Goal: Task Accomplishment & Management: Use online tool/utility

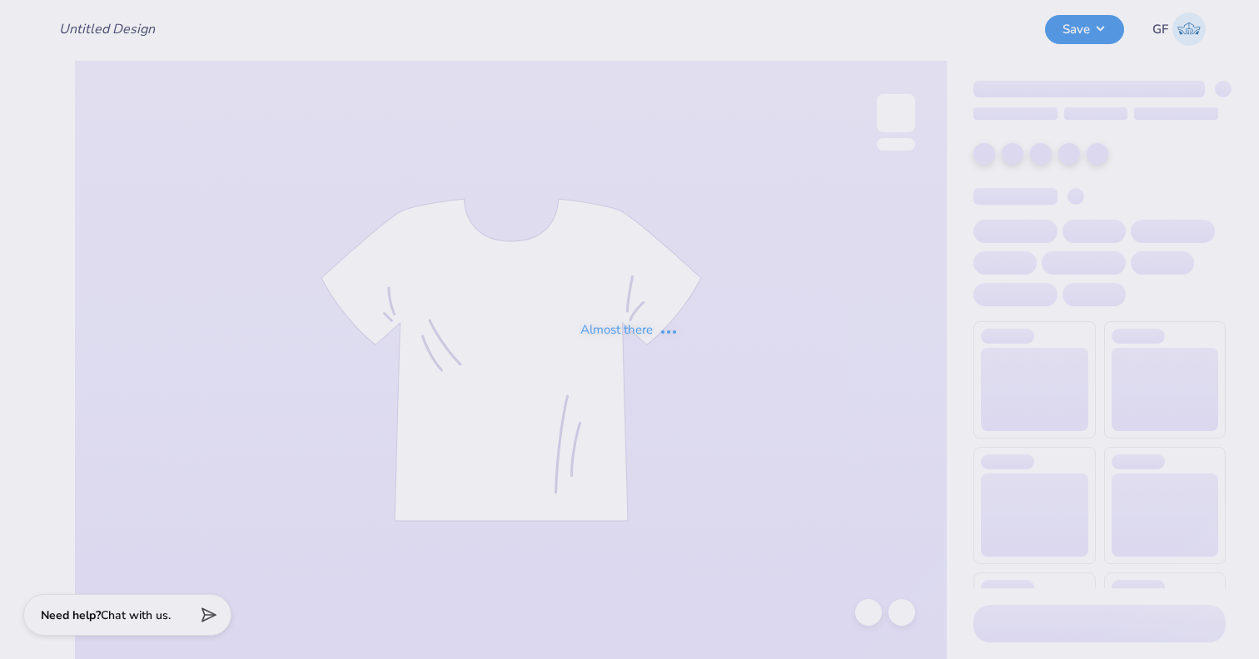
type input "ADPi Centennial Shirt"
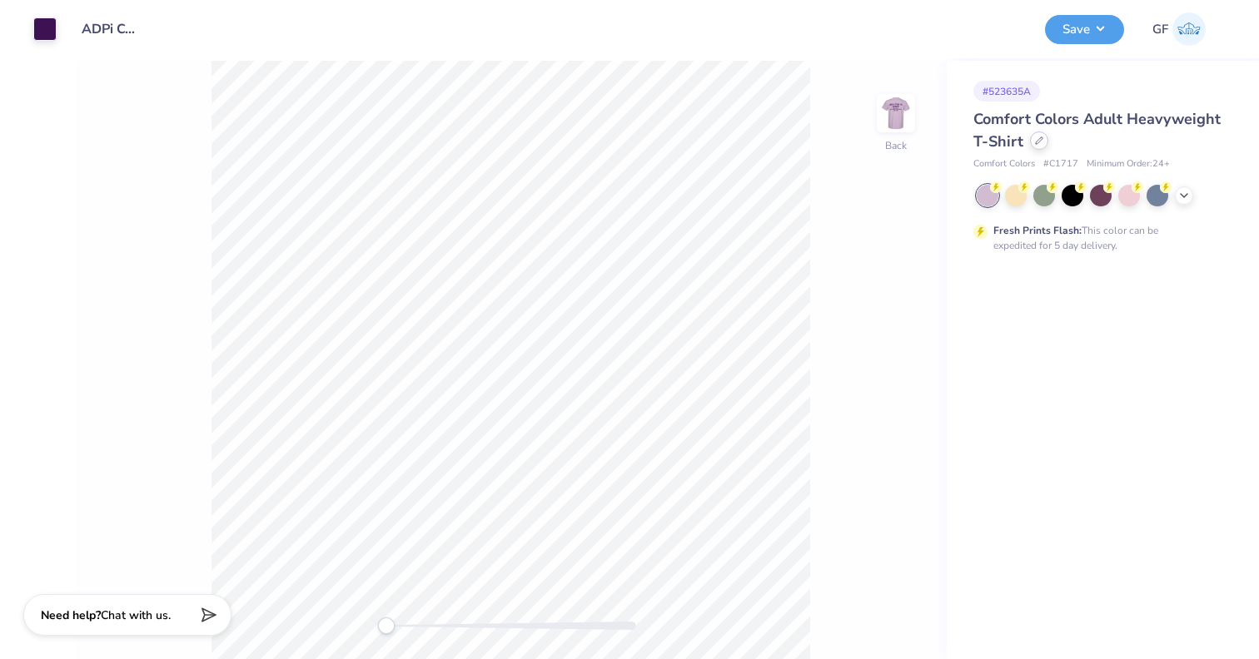
click at [1041, 140] on icon at bounding box center [1039, 141] width 8 height 8
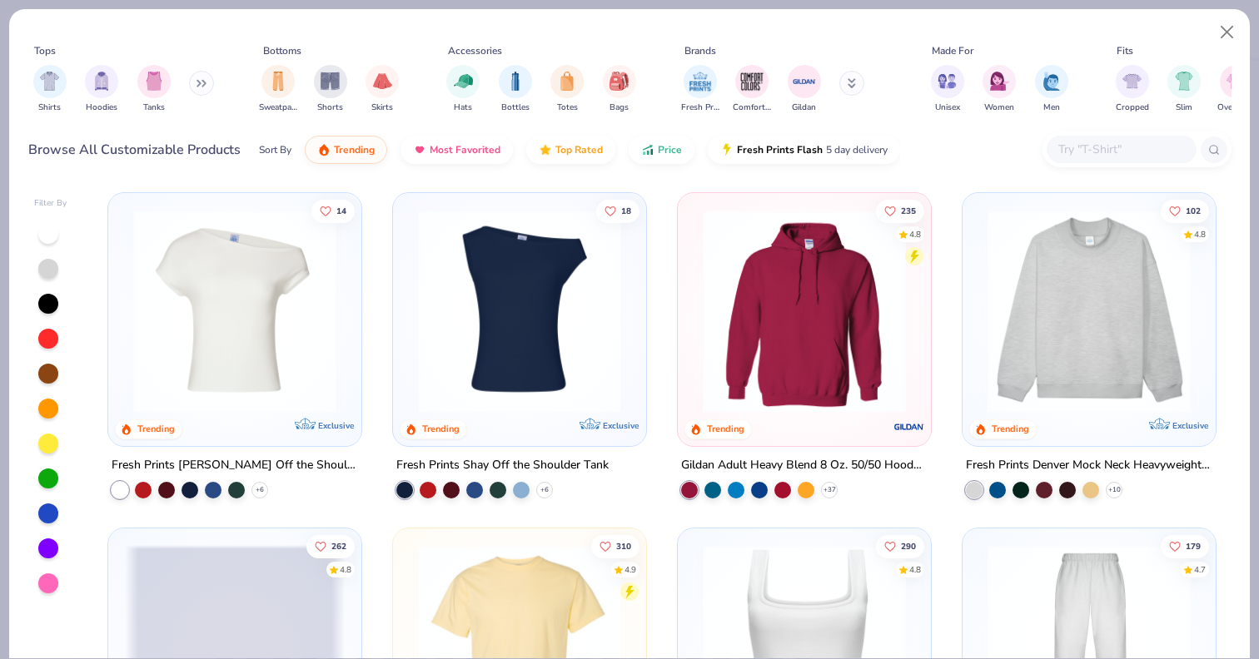
click at [1120, 161] on div at bounding box center [1121, 149] width 150 height 27
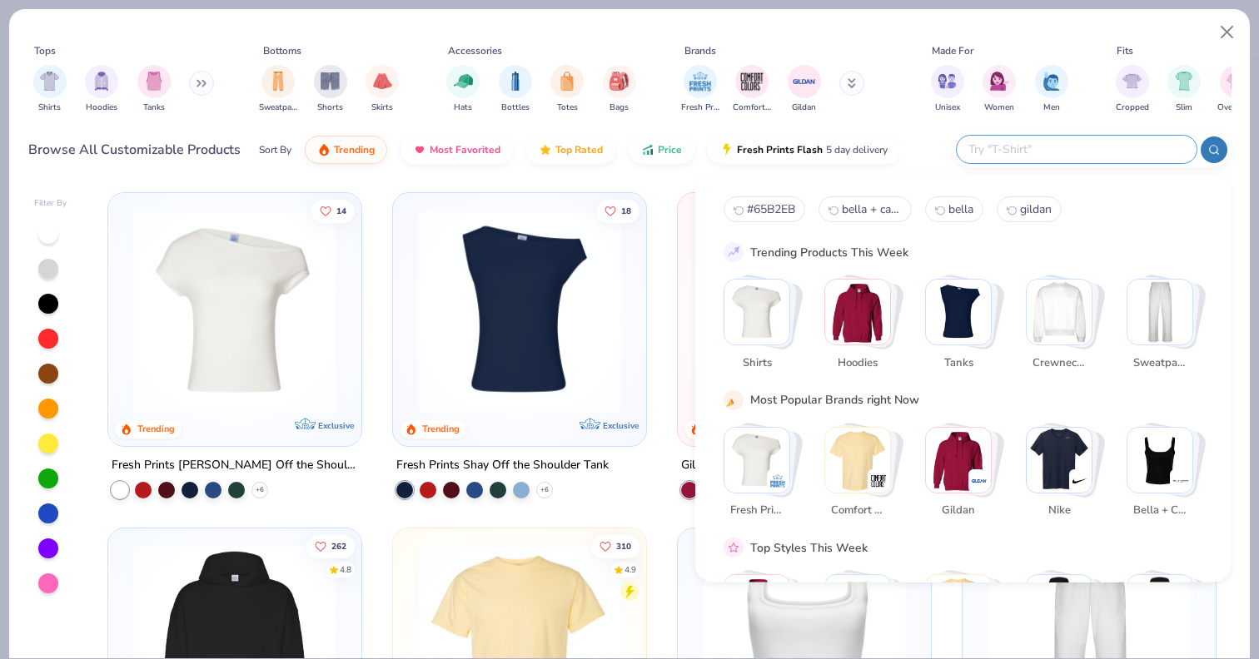
paste input "Unisex Midweight Crewneck Sweatshirt"
type input "Unisex Midweight Crewneck Sweatshirt"
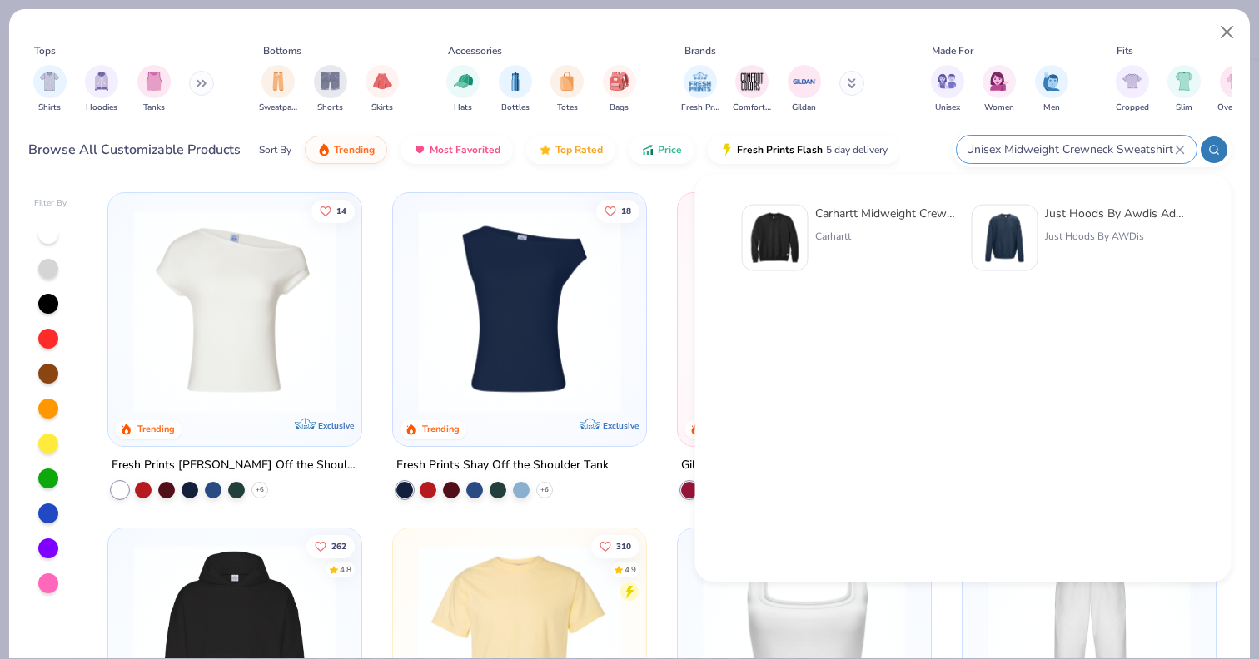
click at [1100, 147] on input "Unisex Midweight Crewneck Sweatshirt" at bounding box center [1070, 149] width 208 height 19
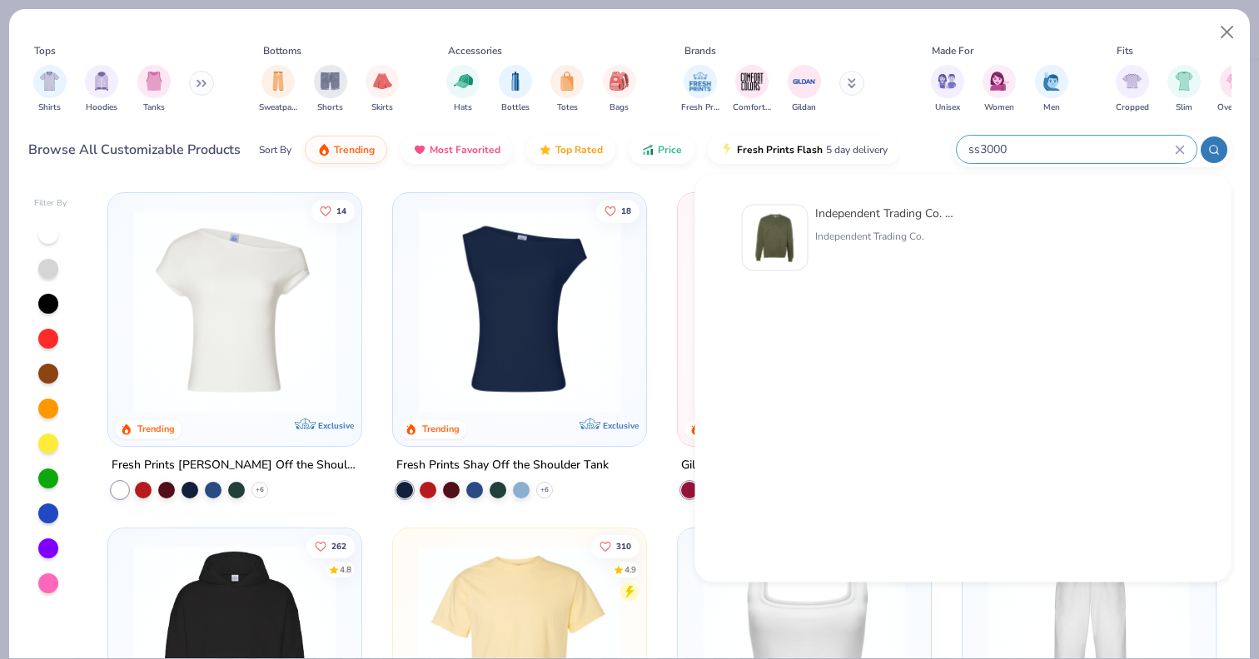
type input "ss3000"
click at [898, 227] on div "Independent Trading Co. Midweight Sweatshirt Independent Trading Co." at bounding box center [885, 238] width 140 height 67
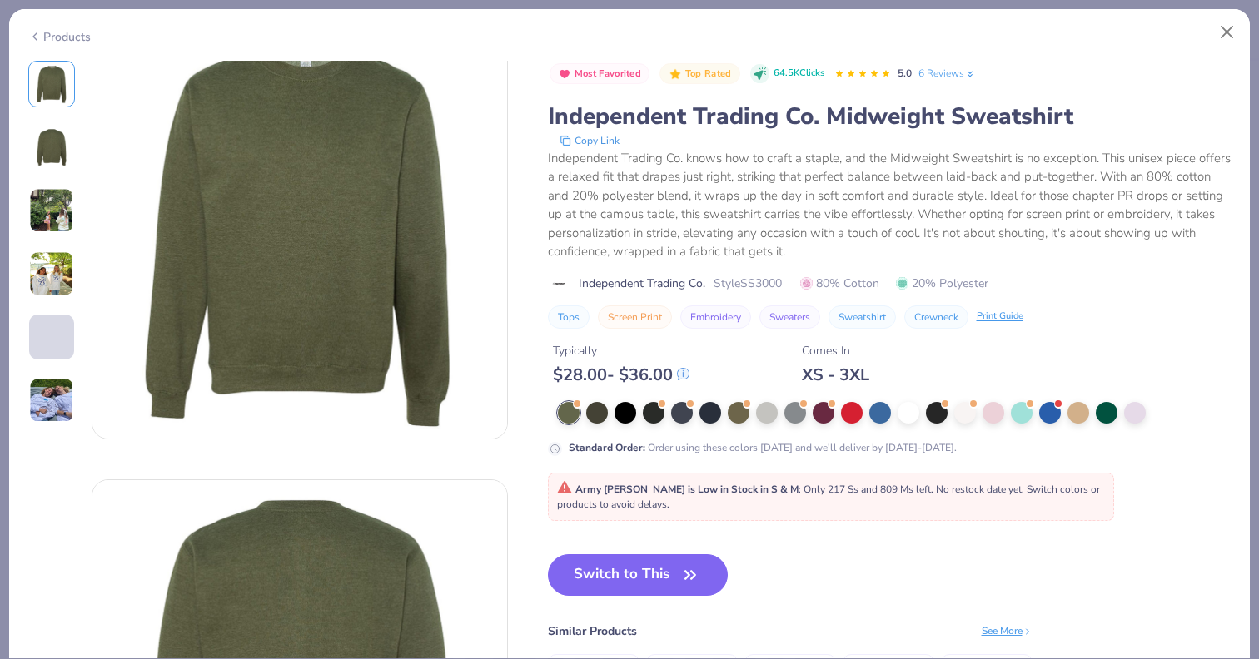
scroll to position [42, 0]
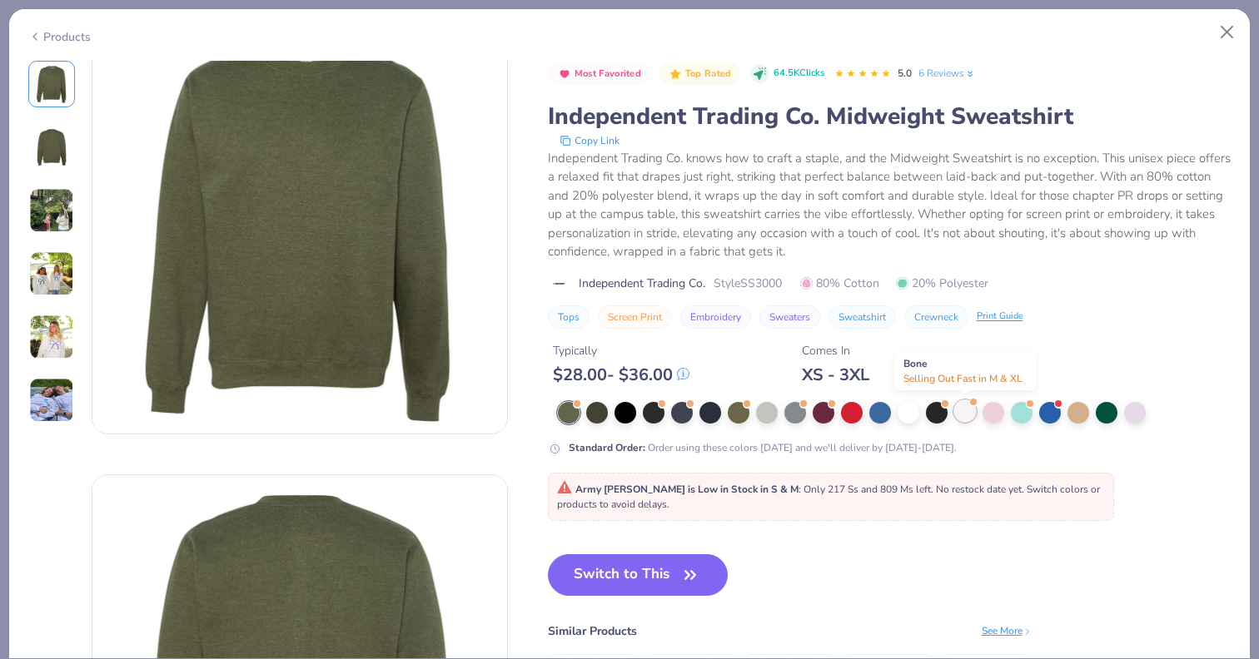
click at [969, 412] on div at bounding box center [965, 411] width 22 height 22
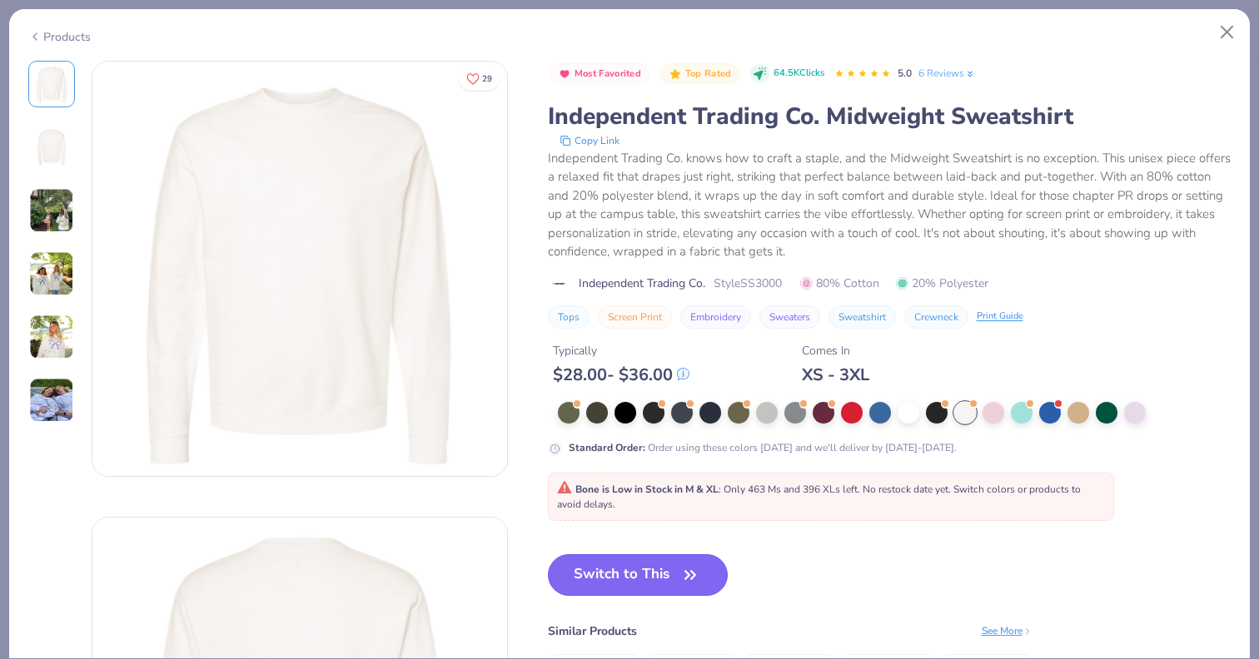
click at [673, 587] on button "Switch to This" at bounding box center [638, 575] width 181 height 42
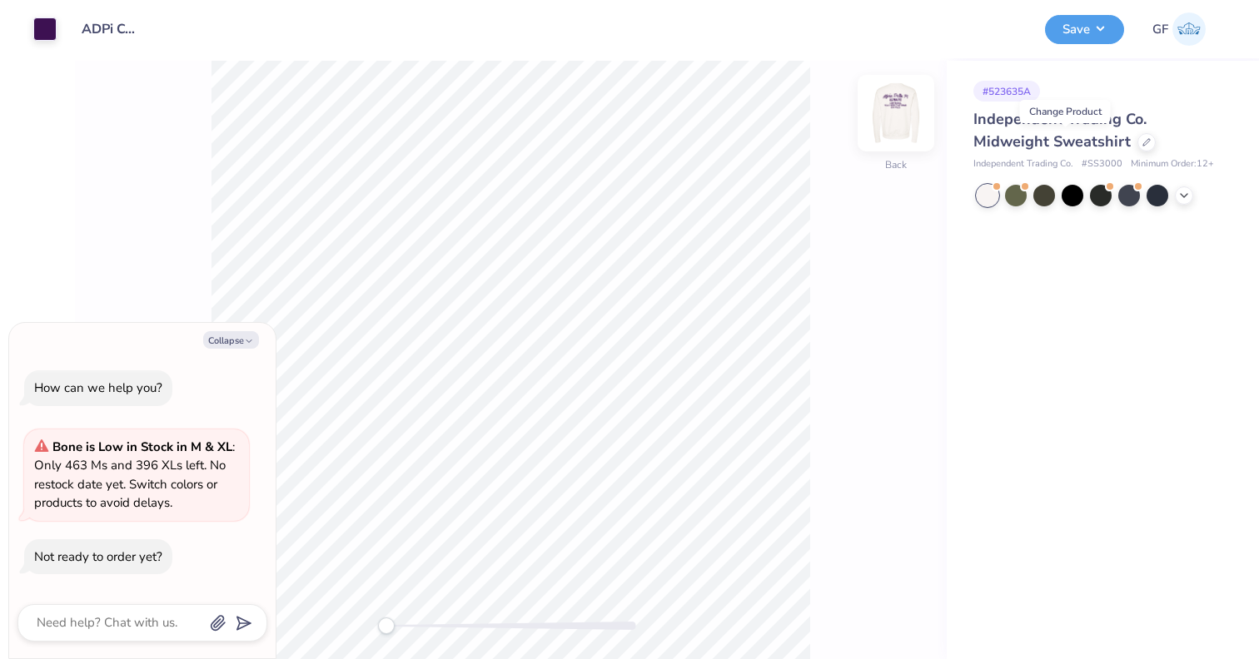
click at [888, 111] on img at bounding box center [895, 113] width 67 height 67
click at [891, 111] on img at bounding box center [895, 113] width 67 height 67
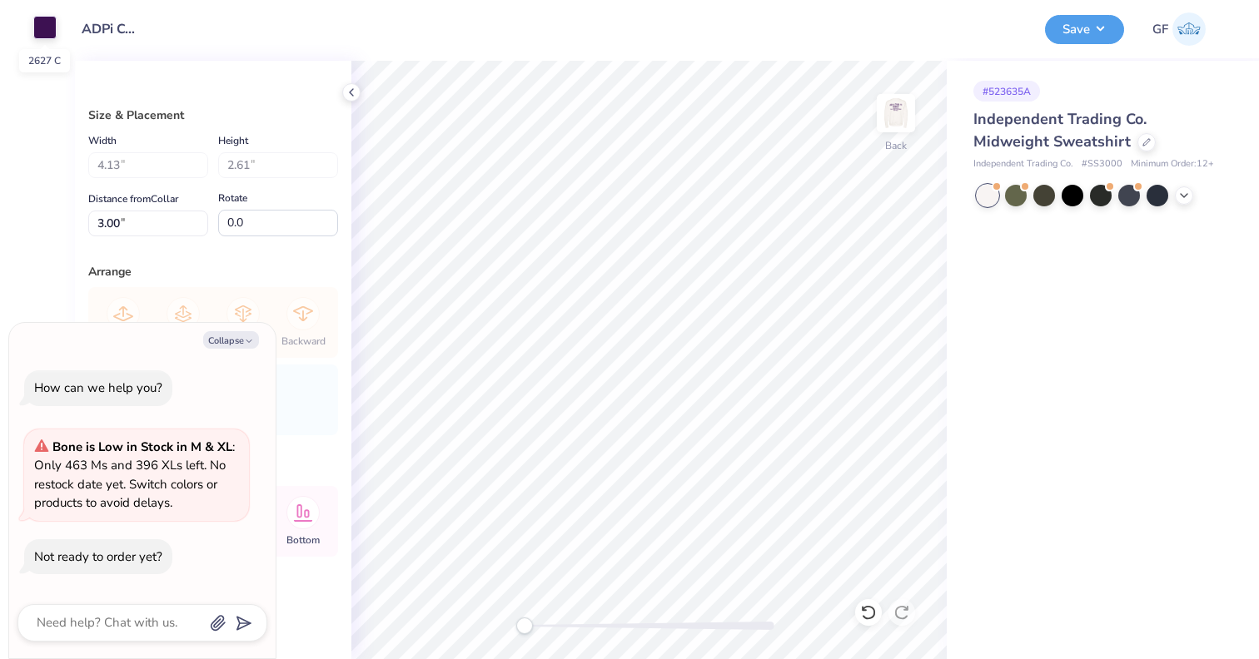
click at [39, 32] on div at bounding box center [44, 27] width 23 height 23
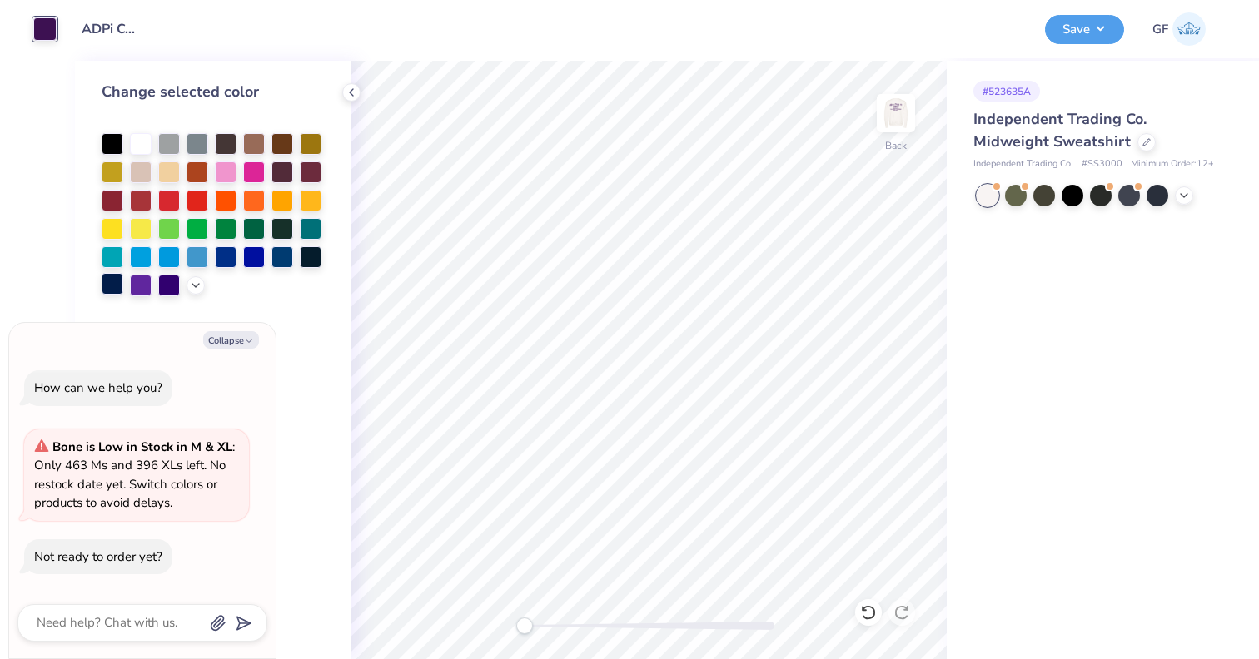
click at [115, 281] on div at bounding box center [113, 284] width 22 height 22
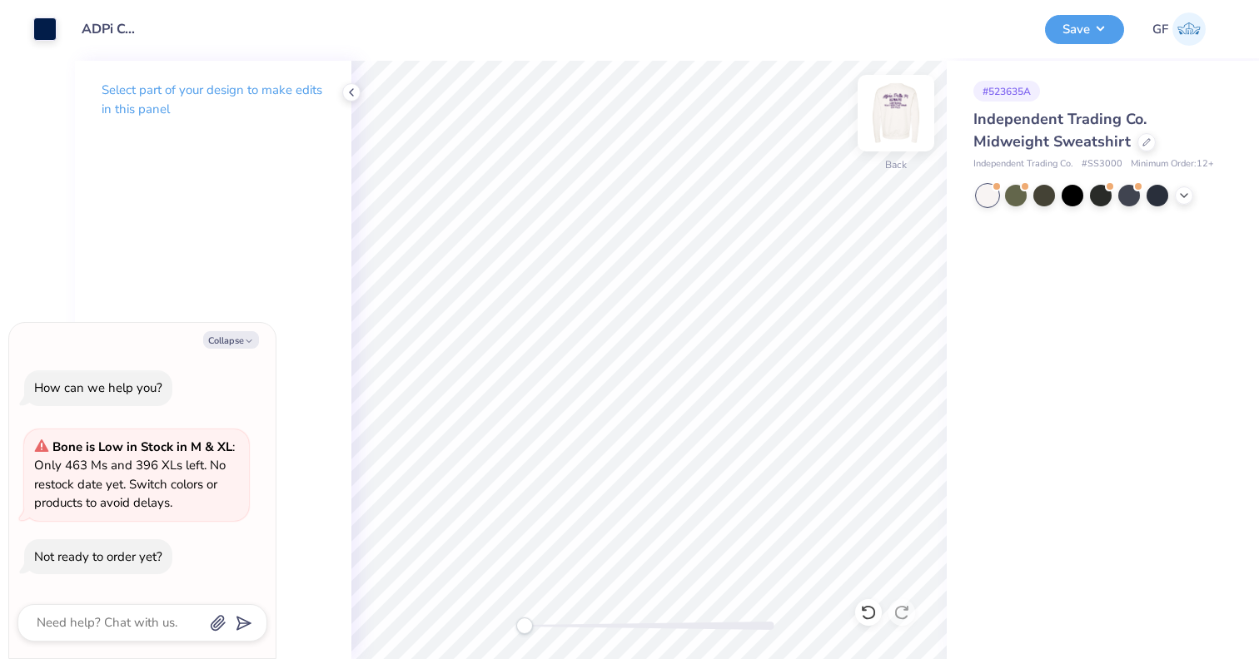
click at [896, 115] on img at bounding box center [895, 113] width 67 height 67
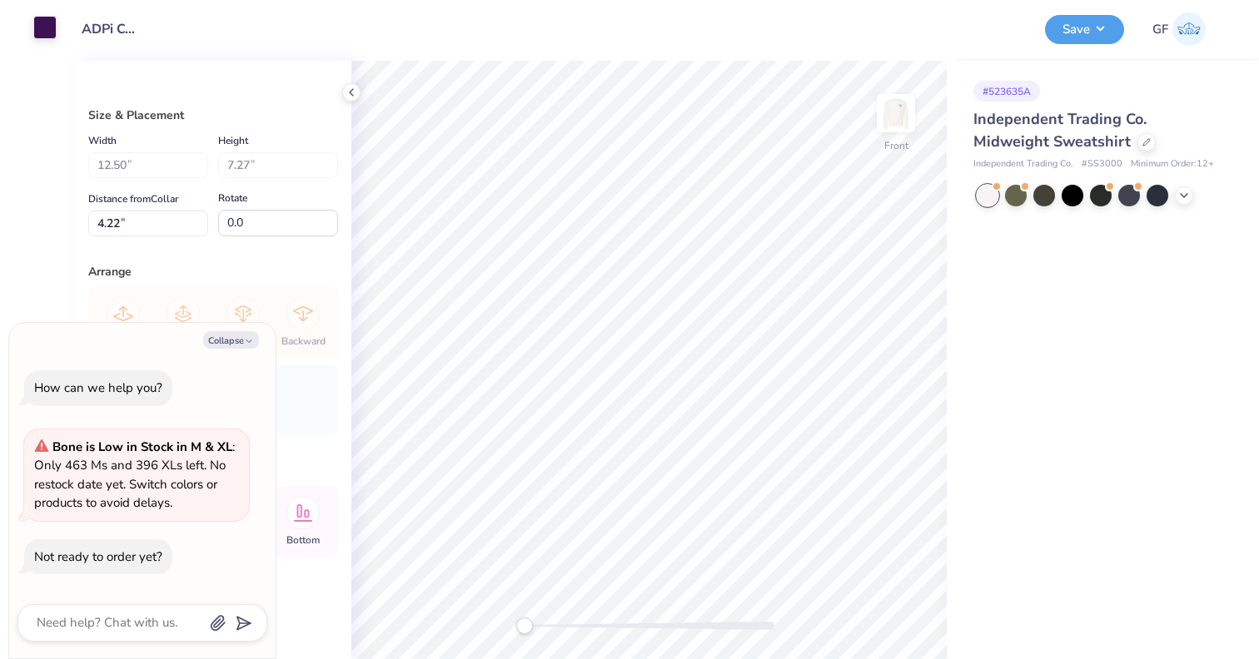
click at [39, 31] on div at bounding box center [44, 27] width 23 height 23
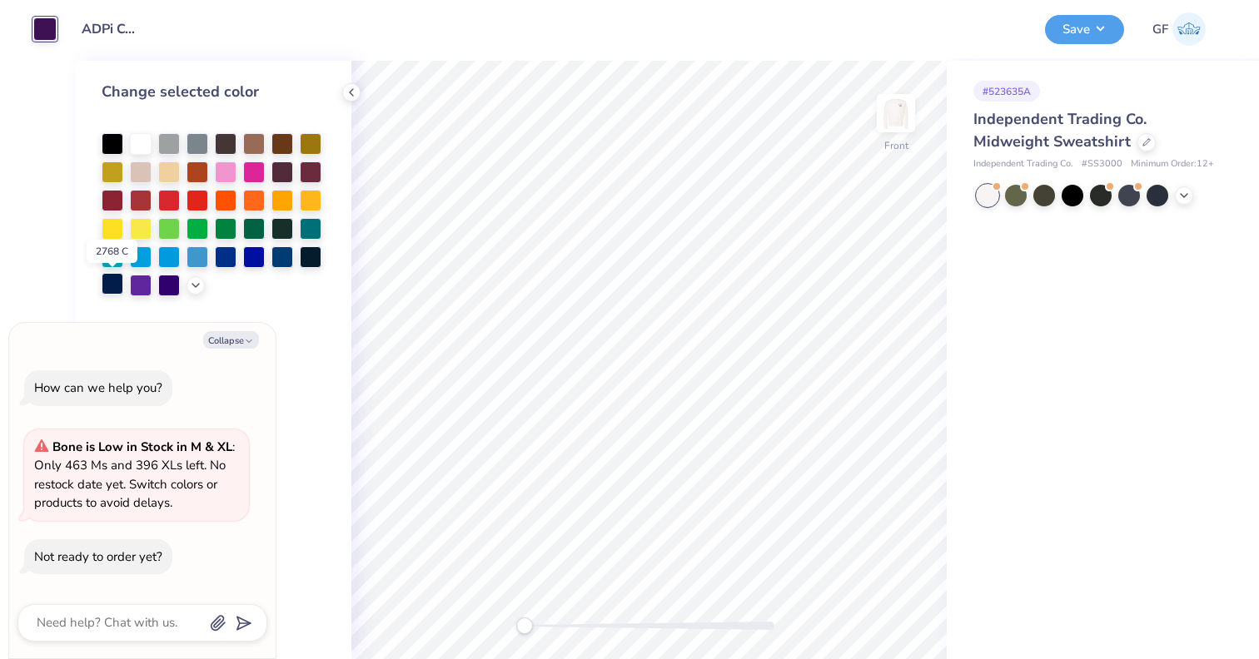
click at [115, 287] on div at bounding box center [113, 284] width 22 height 22
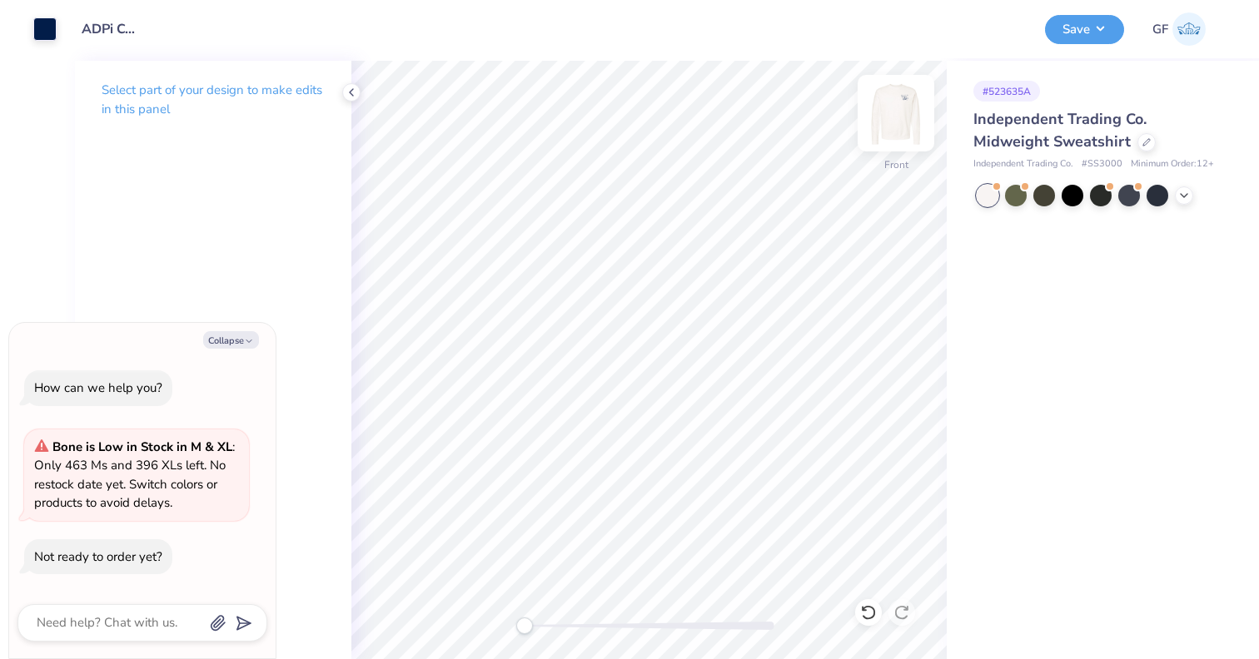
click at [892, 118] on img at bounding box center [895, 113] width 67 height 67
click at [892, 118] on img at bounding box center [895, 113] width 33 height 33
click at [903, 123] on img at bounding box center [895, 113] width 67 height 67
click at [903, 123] on img at bounding box center [895, 113] width 33 height 33
click at [891, 125] on img at bounding box center [895, 113] width 67 height 67
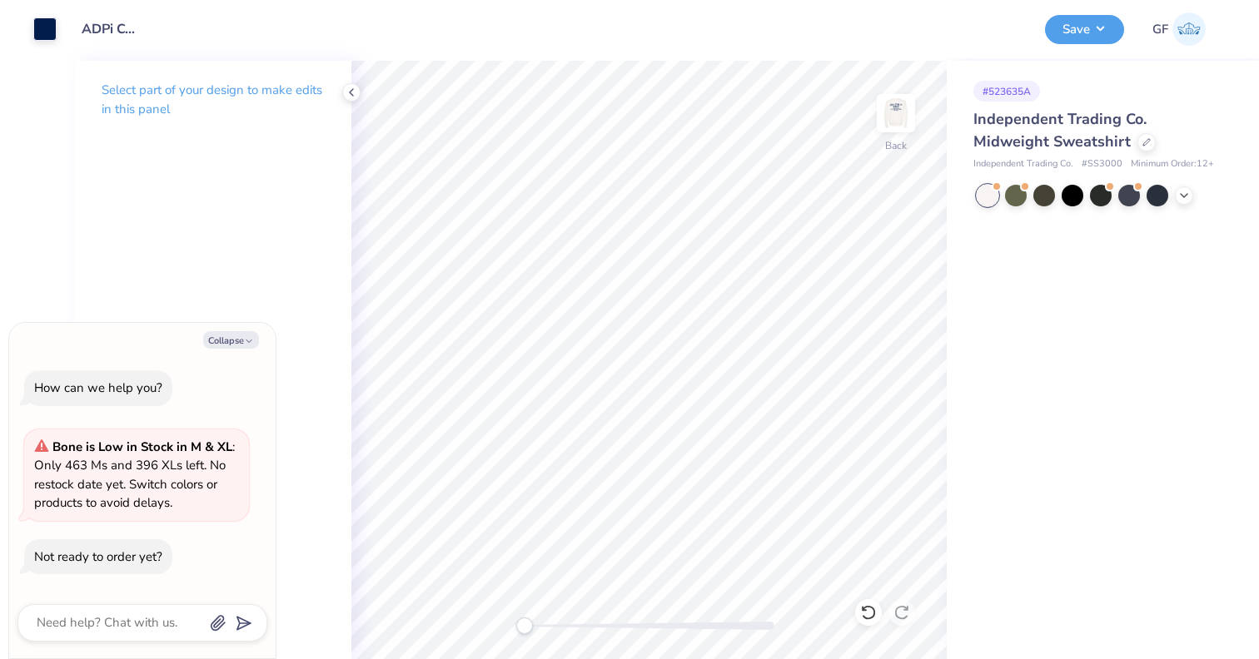
click at [891, 125] on img at bounding box center [895, 113] width 33 height 33
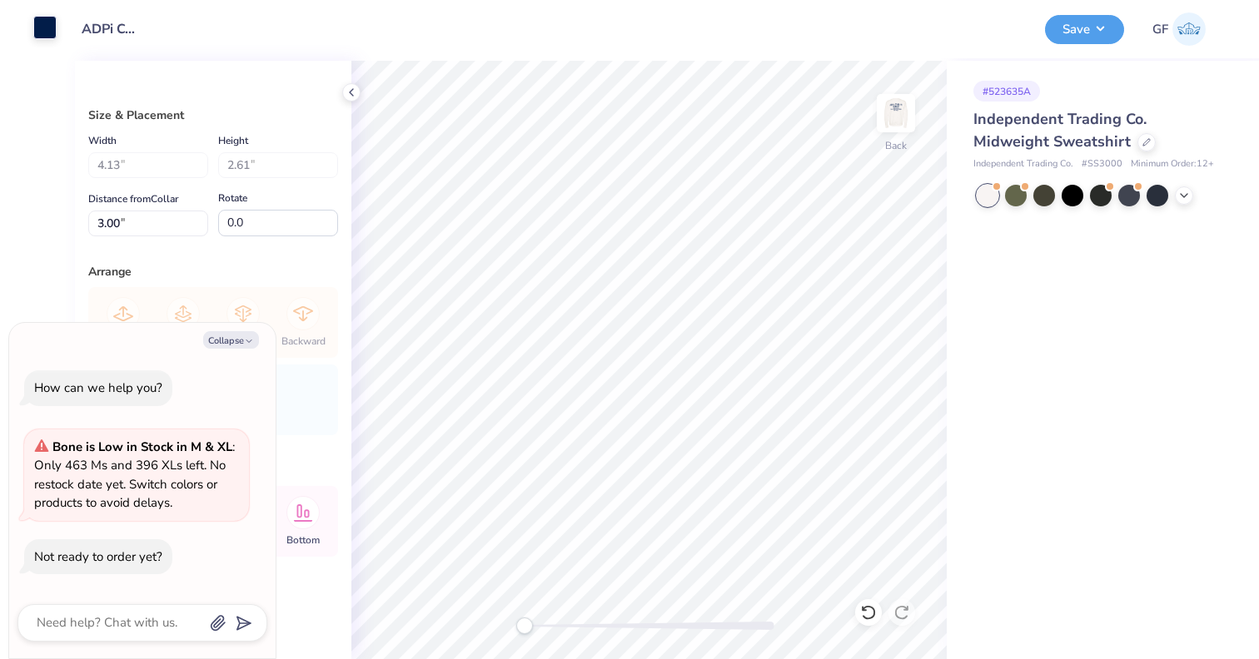
click at [41, 34] on div at bounding box center [44, 27] width 23 height 23
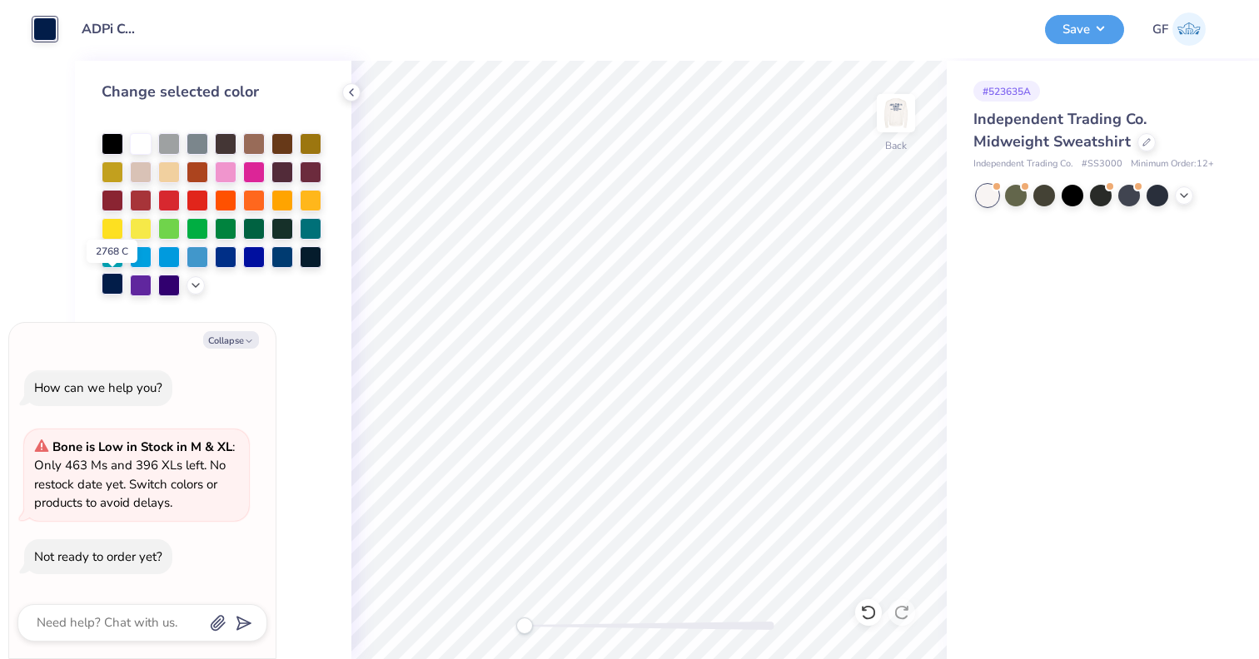
click at [115, 290] on div at bounding box center [113, 284] width 22 height 22
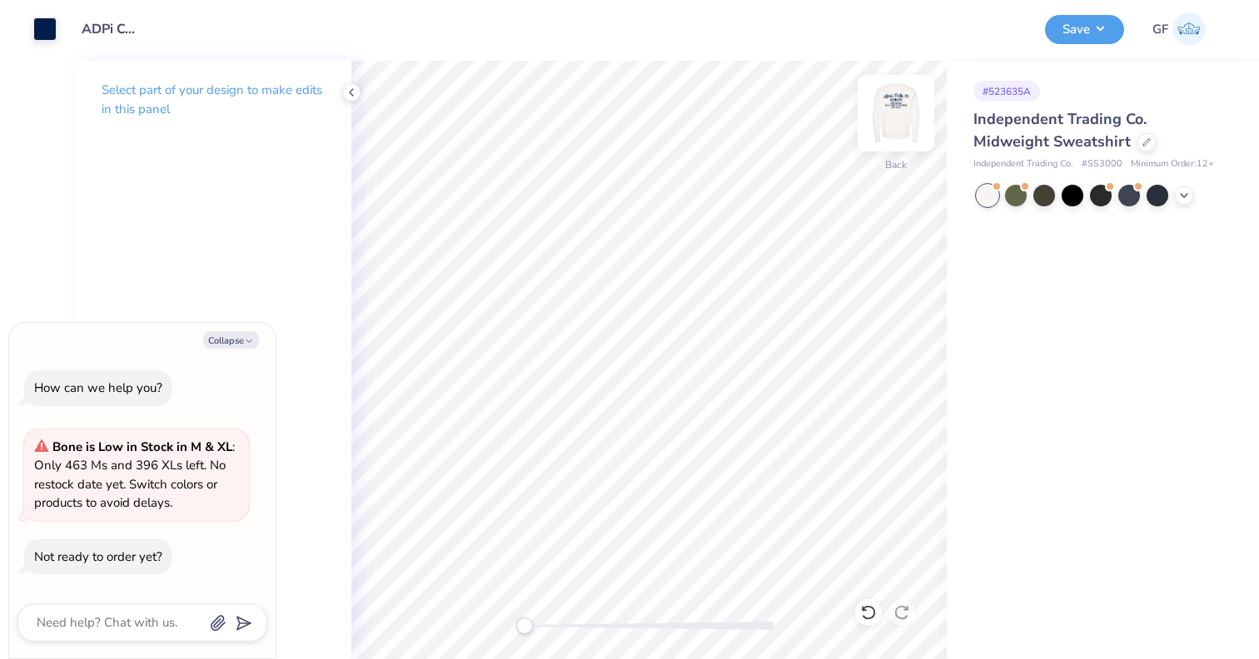
click at [892, 117] on img at bounding box center [895, 113] width 67 height 67
click at [902, 109] on img at bounding box center [895, 113] width 67 height 67
click at [1068, 32] on button "Save" at bounding box center [1084, 26] width 79 height 29
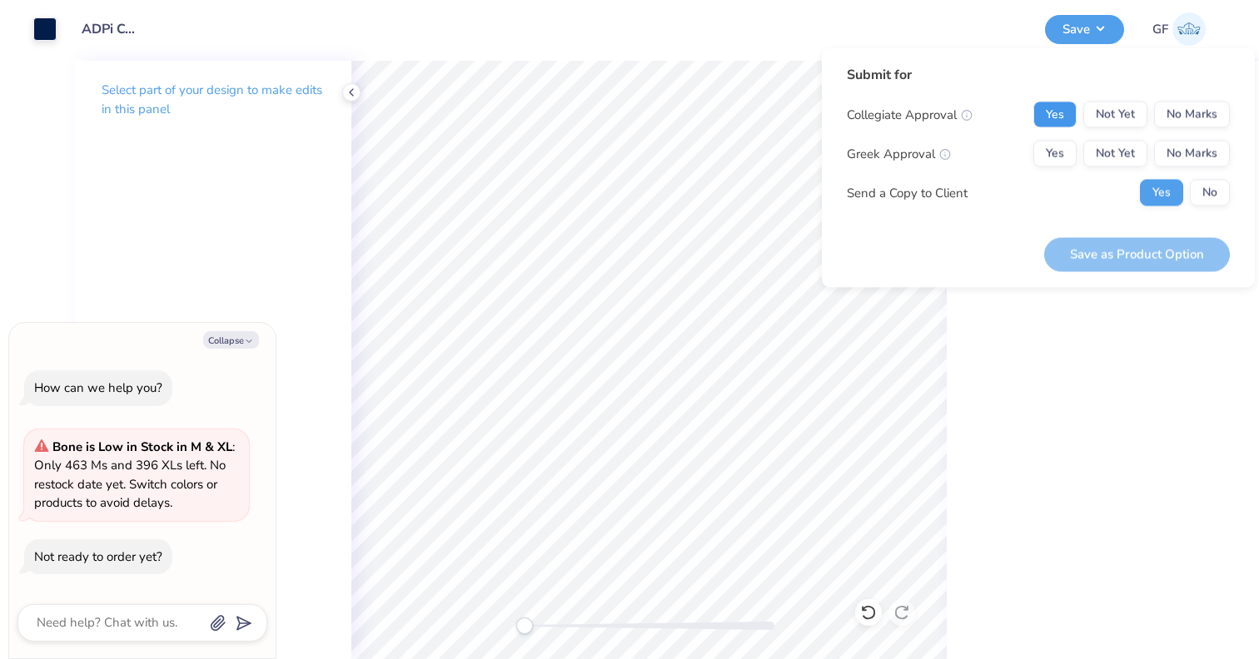
click at [1051, 117] on button "Yes" at bounding box center [1054, 115] width 43 height 27
click at [1051, 159] on button "Yes" at bounding box center [1054, 154] width 43 height 27
click at [1218, 196] on button "No" at bounding box center [1210, 193] width 40 height 27
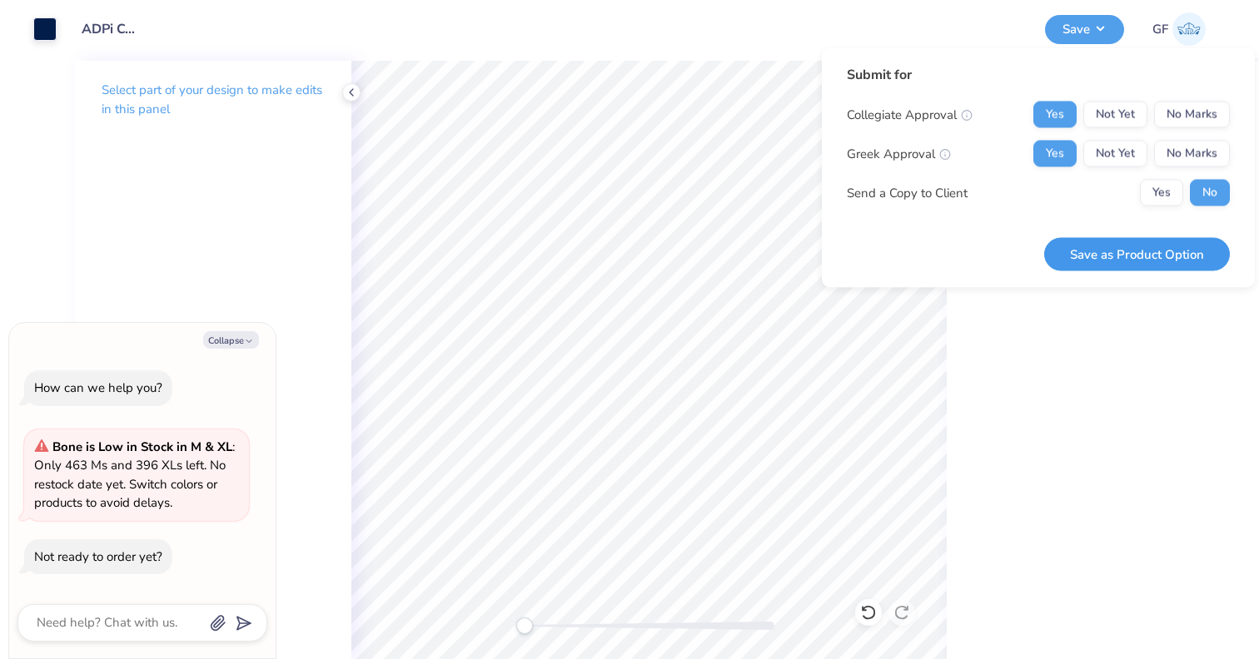
click at [1135, 254] on button "Save as Product Option" at bounding box center [1137, 254] width 186 height 34
type textarea "x"
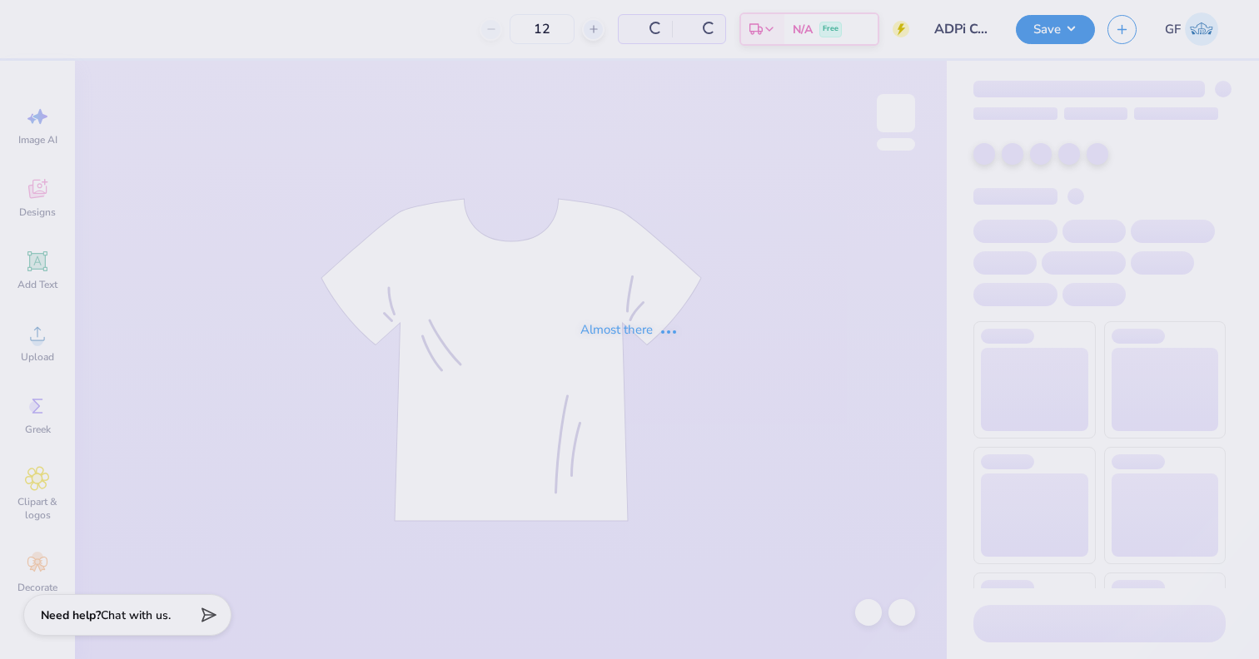
type input "50"
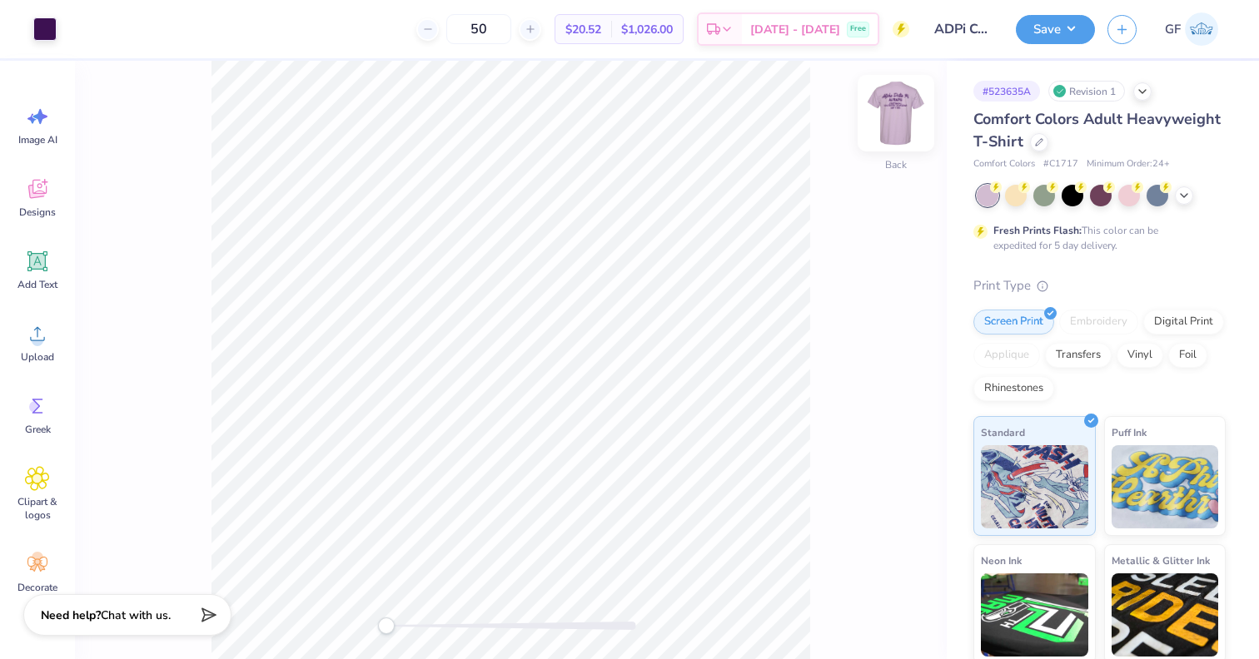
click at [890, 124] on img at bounding box center [895, 113] width 67 height 67
